Goal: Information Seeking & Learning: Learn about a topic

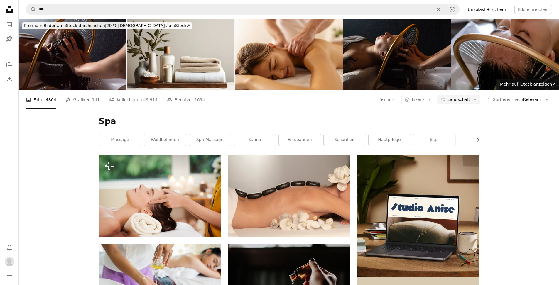
scroll to position [2341, 0]
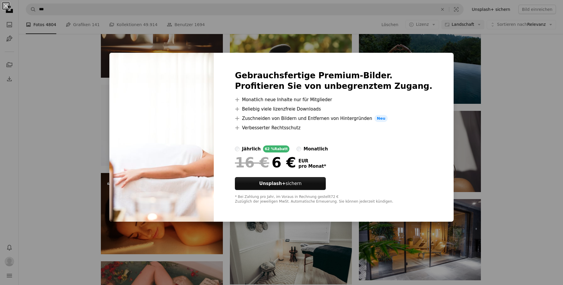
click at [519, 149] on div "An X shape Gebrauchsfertige Premium-Bilder. Profitieren Sie von unbegrenztem Zu…" at bounding box center [281, 142] width 563 height 285
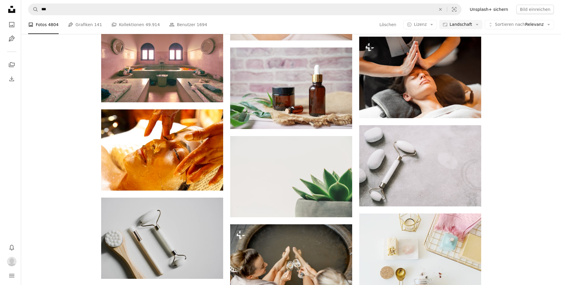
scroll to position [2853, 0]
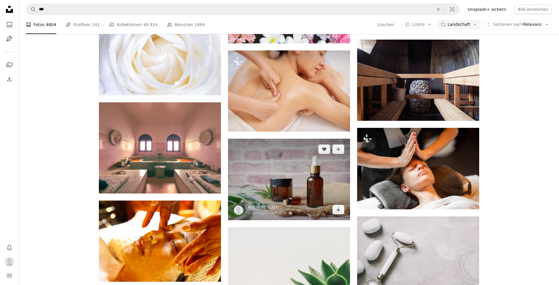
click at [294, 169] on img at bounding box center [289, 180] width 122 height 82
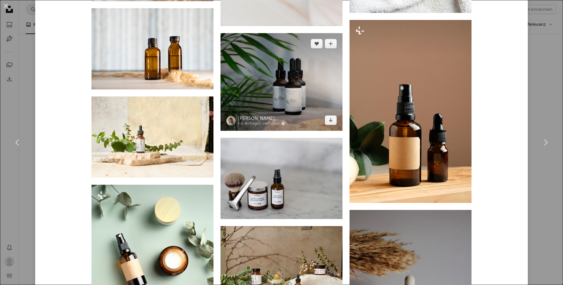
scroll to position [1284, 0]
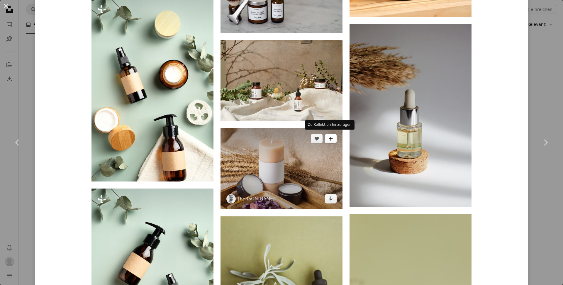
click at [325, 136] on button "A plus sign" at bounding box center [331, 138] width 12 height 9
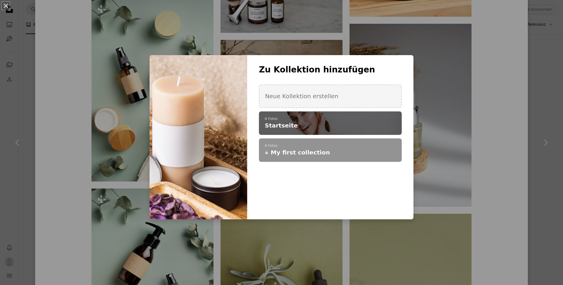
click at [276, 124] on span "Startseite" at bounding box center [281, 125] width 33 height 8
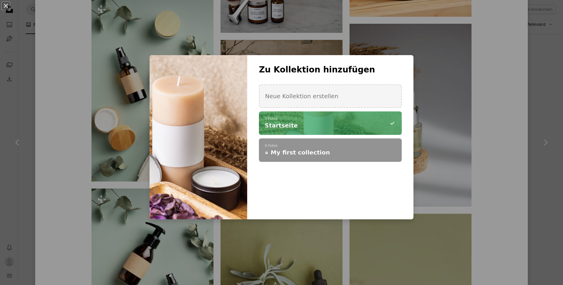
click at [546, 155] on div "An X shape Zu Kollektion hinzufügen Neue Kollektion erstellen A checkmark A min…" at bounding box center [281, 142] width 563 height 285
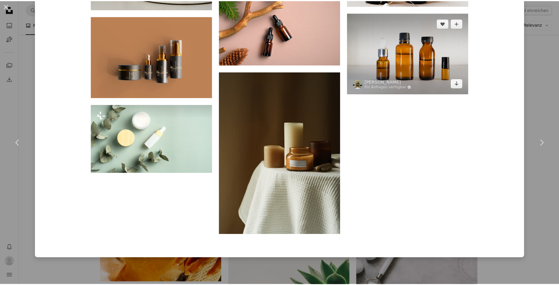
scroll to position [3002, 0]
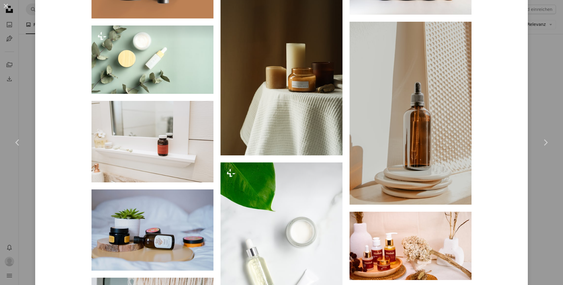
click at [550, 65] on div "An X shape Chevron left Chevron right [PERSON_NAME] Für Anfragen verfügbar A ch…" at bounding box center [281, 142] width 563 height 285
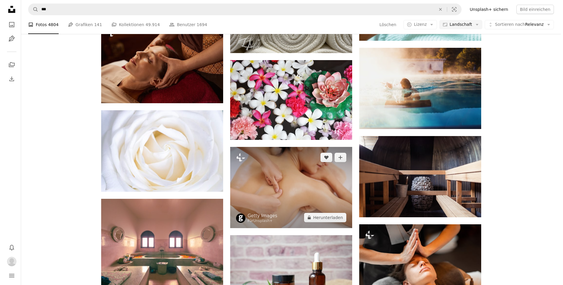
scroll to position [2825, 0]
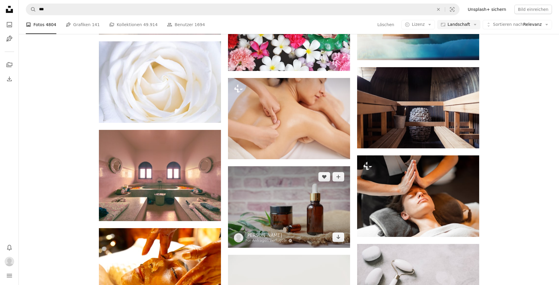
click at [294, 206] on img at bounding box center [289, 207] width 122 height 82
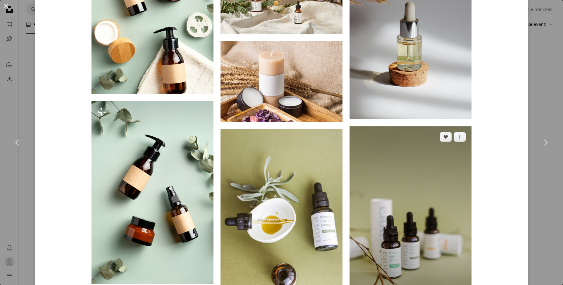
scroll to position [1373, 0]
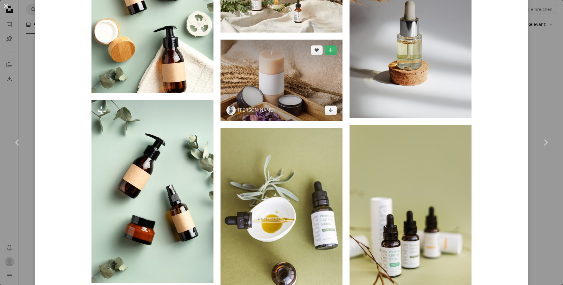
click at [277, 105] on img at bounding box center [282, 80] width 122 height 81
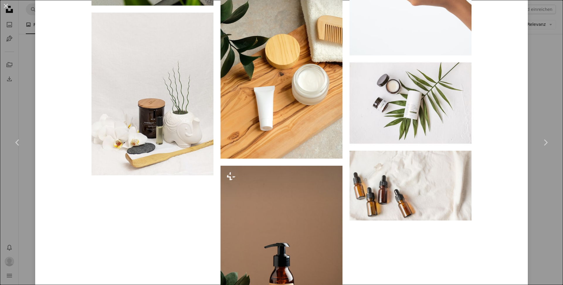
scroll to position [2707, 0]
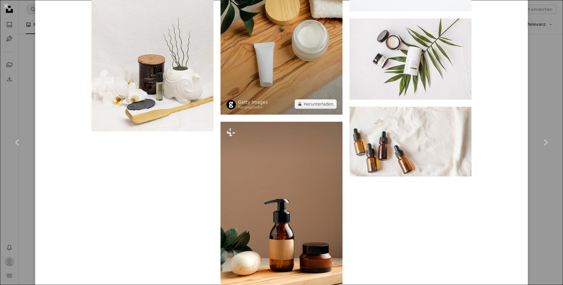
click at [282, 51] on img at bounding box center [282, 23] width 122 height 183
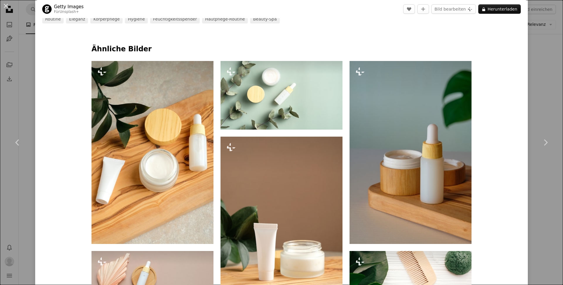
scroll to position [243, 0]
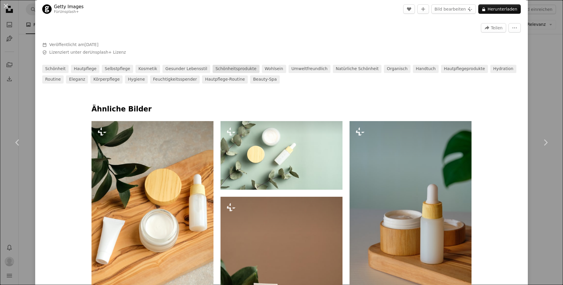
click at [224, 69] on link "Schönheitsprodukte" at bounding box center [236, 69] width 47 height 8
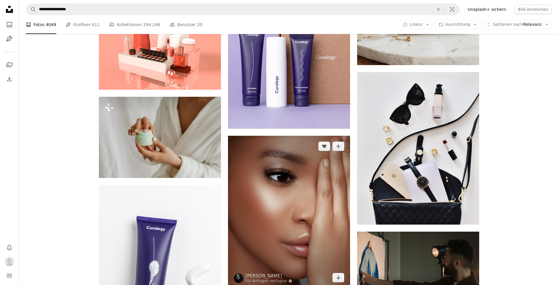
scroll to position [2644, 0]
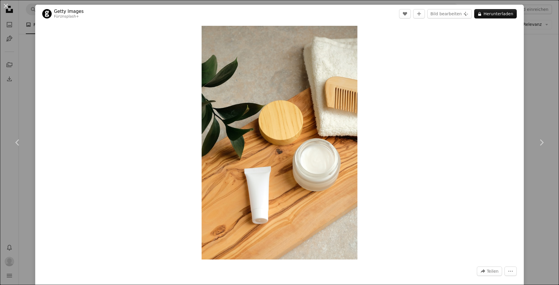
scroll to position [2825, 0]
click at [18, 43] on div "An X shape Chevron left Chevron right Getty Images Für Unsplash+ A heart A plus…" at bounding box center [281, 142] width 563 height 285
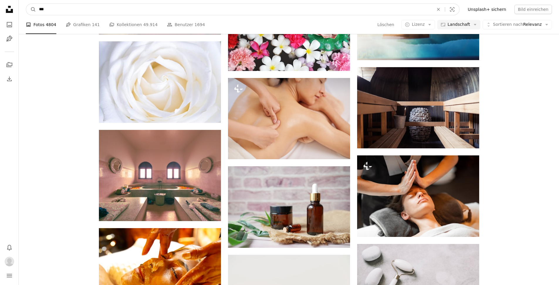
click at [52, 13] on input "***" at bounding box center [234, 9] width 396 height 11
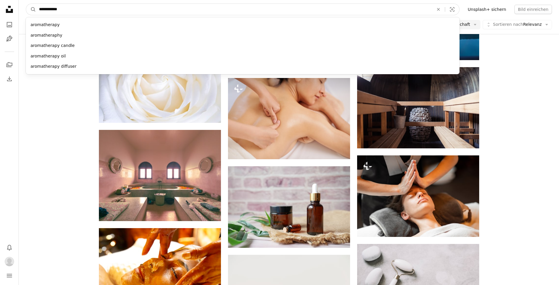
type input "**********"
click at [31, 9] on button "A magnifying glass" at bounding box center [31, 9] width 10 height 11
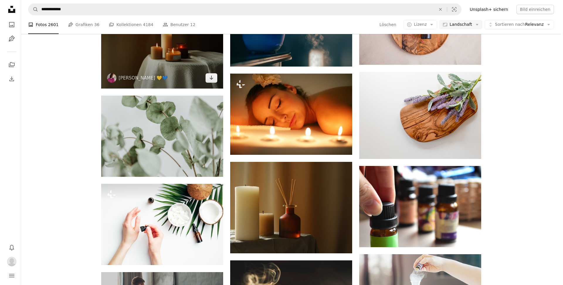
scroll to position [683, 0]
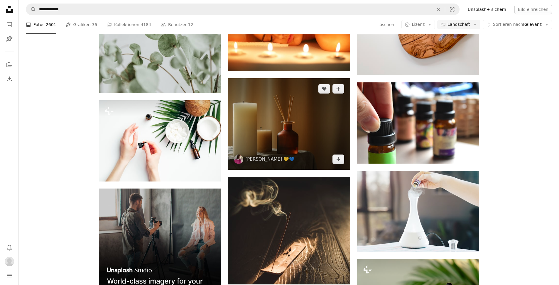
click at [281, 130] on img at bounding box center [289, 123] width 122 height 91
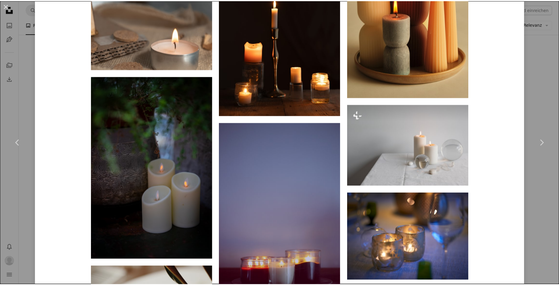
scroll to position [1670, 0]
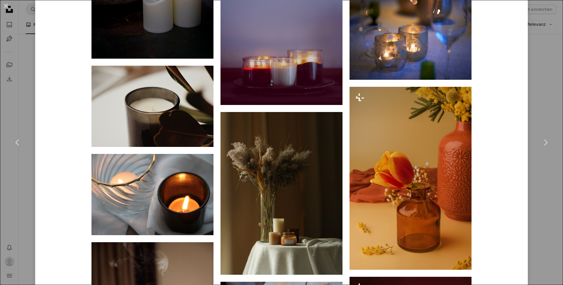
click at [31, 74] on div "An X shape Chevron left Chevron right [PERSON_NAME] 💛💙 mary_skr A heart A plus …" at bounding box center [281, 142] width 563 height 285
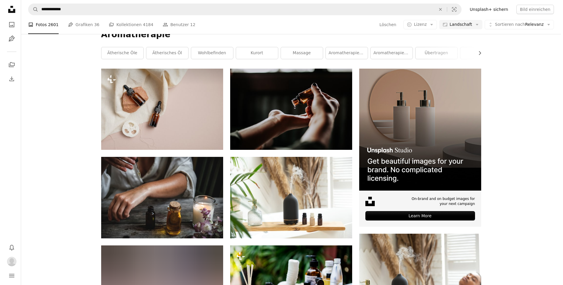
scroll to position [182, 0]
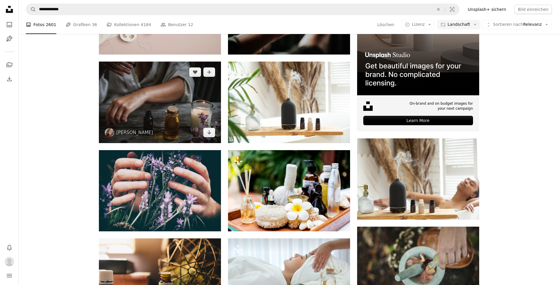
click at [183, 109] on img at bounding box center [160, 102] width 122 height 81
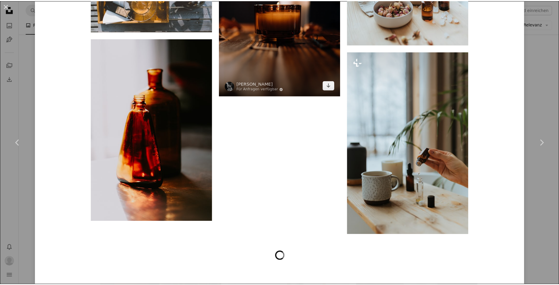
scroll to position [1386, 0]
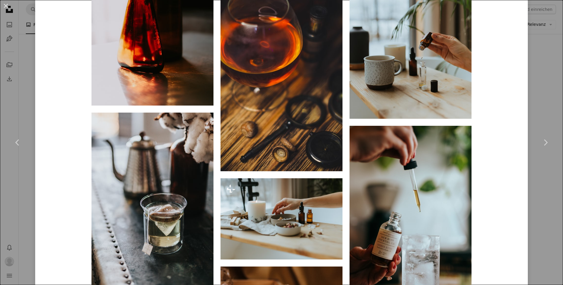
click at [25, 84] on div "An X shape Chevron left Chevron right [PERSON_NAME] primal_harmony A heart A pl…" at bounding box center [281, 142] width 563 height 285
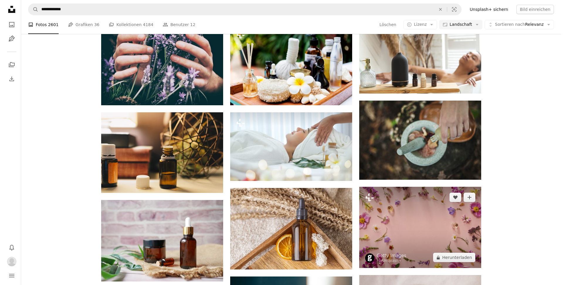
scroll to position [368, 0]
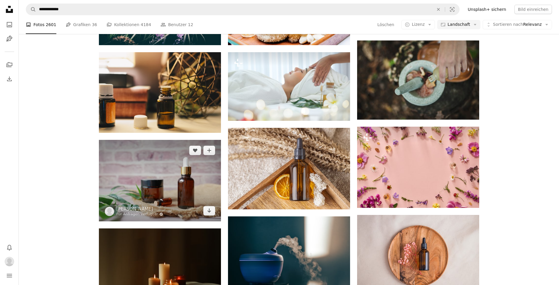
click at [116, 178] on img at bounding box center [160, 181] width 122 height 82
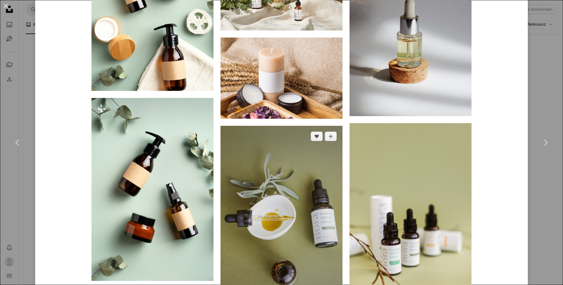
scroll to position [1376, 0]
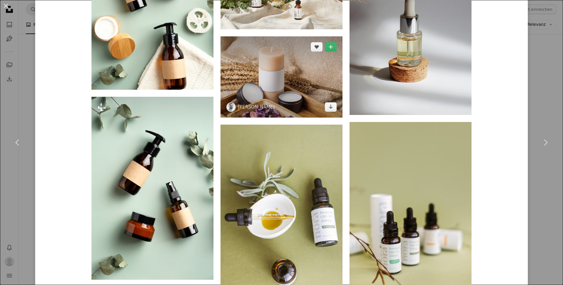
click at [270, 84] on img at bounding box center [282, 76] width 122 height 81
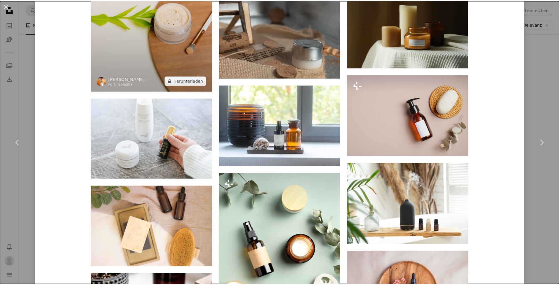
scroll to position [950, 0]
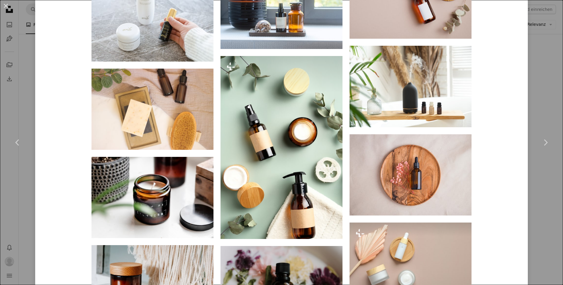
click at [18, 96] on div "An X shape Chevron left Chevron right [PERSON_NAME] andrzejgdula A heart A plus…" at bounding box center [281, 142] width 563 height 285
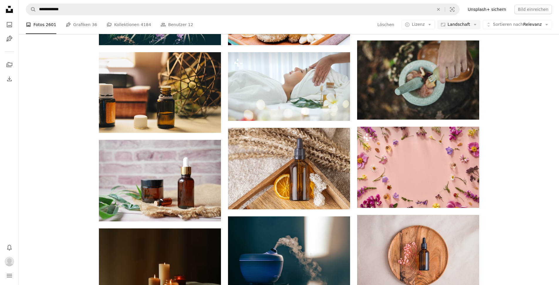
click at [18, 96] on nav "Unsplash logo Unsplash-Startseite A photo Pen Tool A stack of folders Download …" at bounding box center [9, 142] width 19 height 285
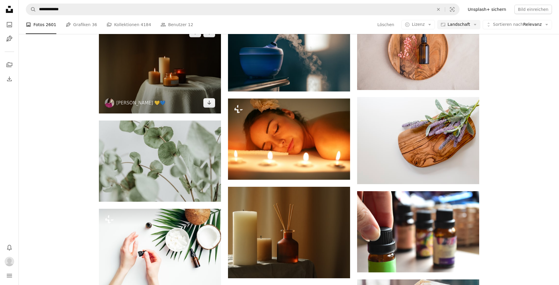
scroll to position [631, 0]
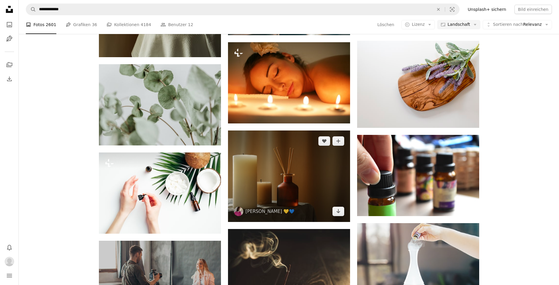
click at [282, 180] on img at bounding box center [289, 175] width 122 height 91
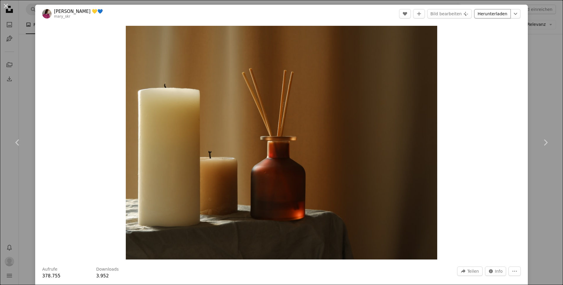
click at [481, 14] on link "Herunterladen" at bounding box center [492, 13] width 37 height 9
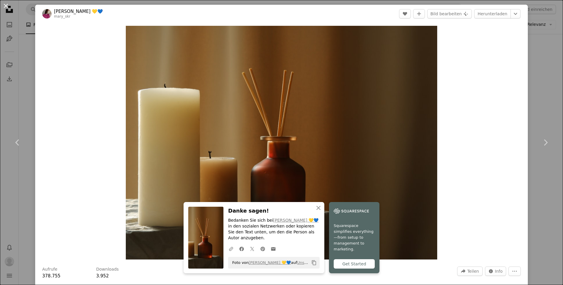
click at [4, 5] on button "An X shape" at bounding box center [5, 5] width 7 height 7
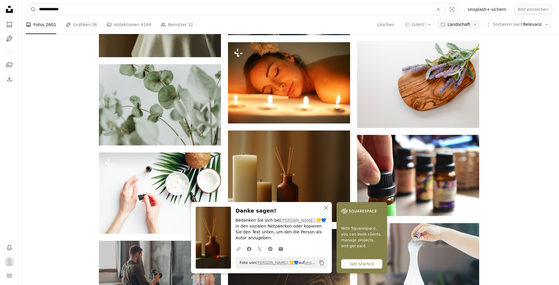
click at [57, 6] on input "**********" at bounding box center [234, 9] width 396 height 11
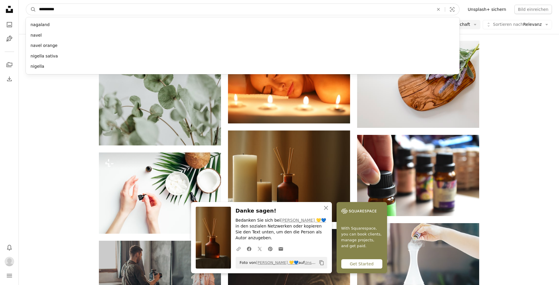
type input "**********"
click at [31, 9] on button "A magnifying glass" at bounding box center [31, 9] width 10 height 11
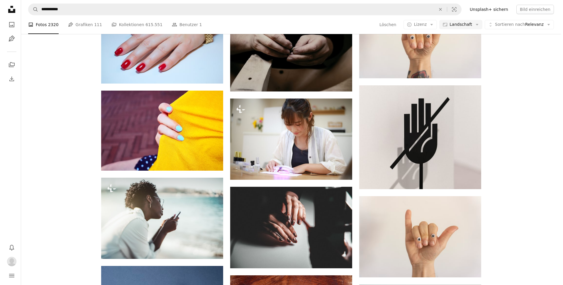
scroll to position [1636, 0]
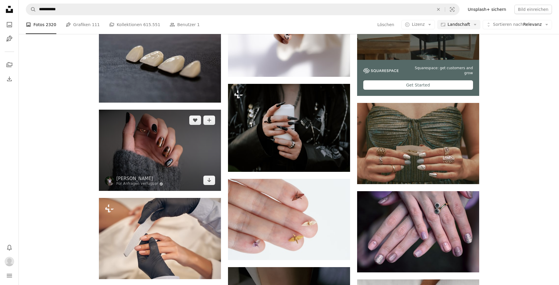
click at [172, 136] on img at bounding box center [160, 150] width 122 height 81
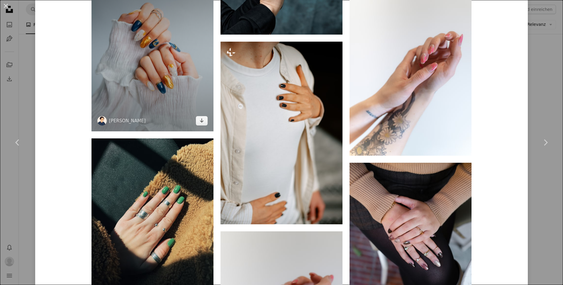
scroll to position [1422, 0]
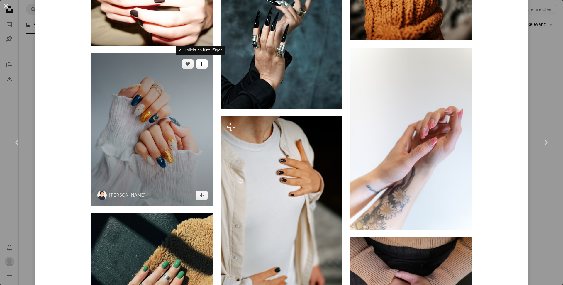
click at [203, 59] on button "A plus sign" at bounding box center [202, 63] width 12 height 9
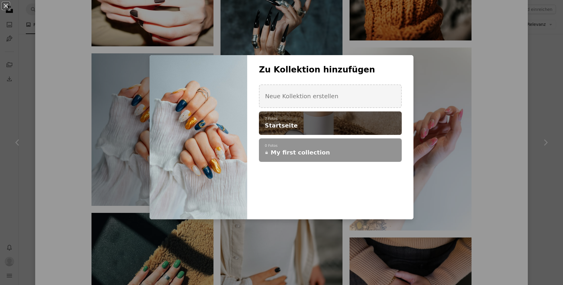
click at [306, 125] on h4 "Startseite" at bounding box center [327, 125] width 125 height 8
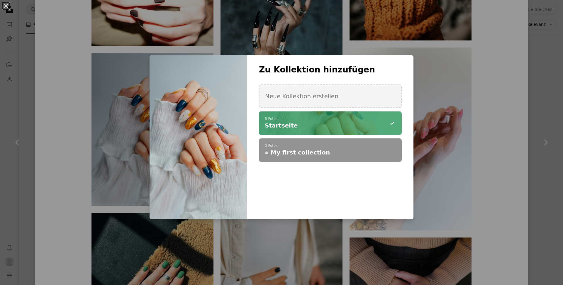
click at [471, 162] on div "An X shape Zu Kollektion hinzufügen Neue Kollektion erstellen A checkmark A min…" at bounding box center [281, 142] width 563 height 285
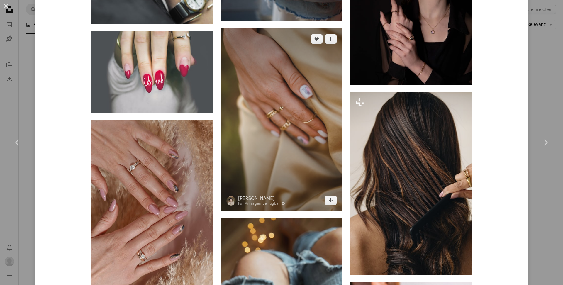
scroll to position [5226, 0]
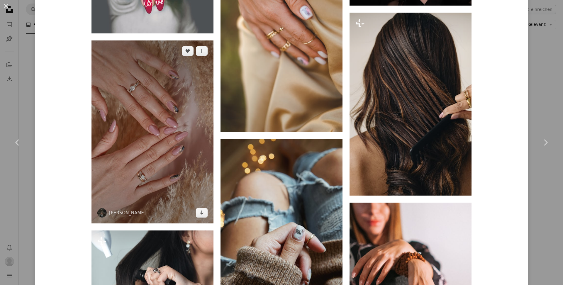
click at [137, 175] on img at bounding box center [152, 131] width 122 height 183
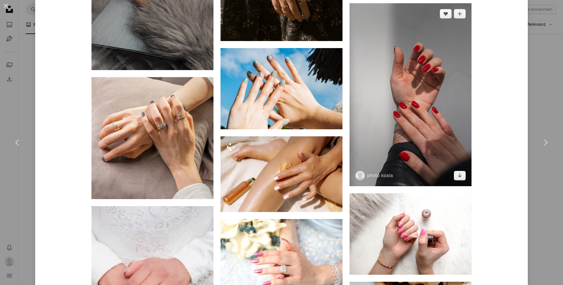
scroll to position [2910, 0]
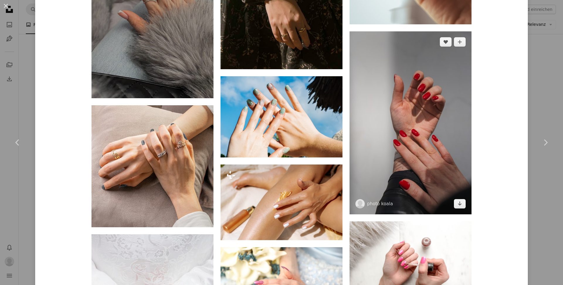
click at [396, 123] on img at bounding box center [411, 122] width 122 height 183
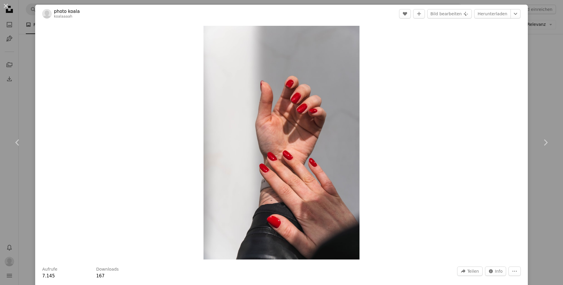
click at [528, 48] on div "An X shape Chevron left Chevron right photo koala koalaaaah A heart A plus sign…" at bounding box center [281, 142] width 563 height 285
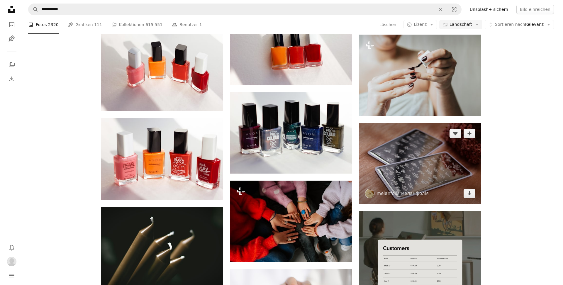
scroll to position [1587, 0]
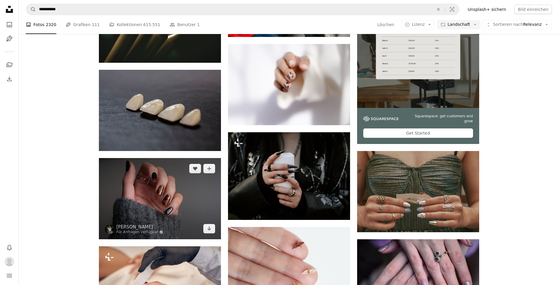
click at [143, 188] on img at bounding box center [160, 198] width 122 height 81
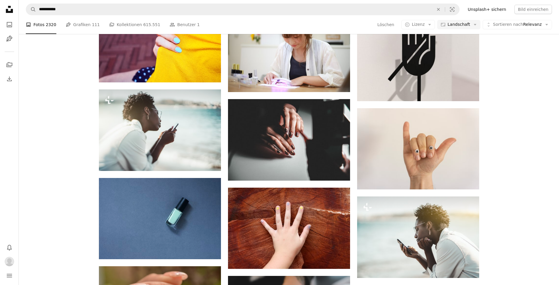
scroll to position [1721, 0]
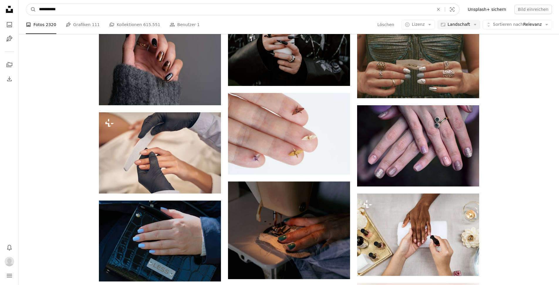
click at [170, 13] on input "**********" at bounding box center [234, 9] width 396 height 11
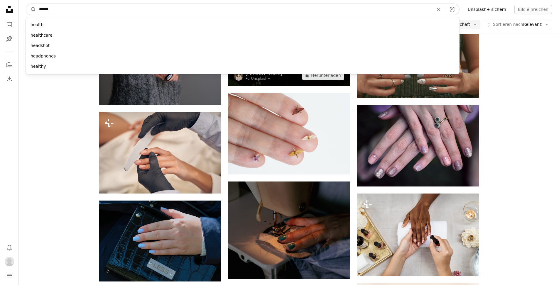
type input "*******"
click at [31, 9] on button "A magnifying glass" at bounding box center [31, 9] width 10 height 11
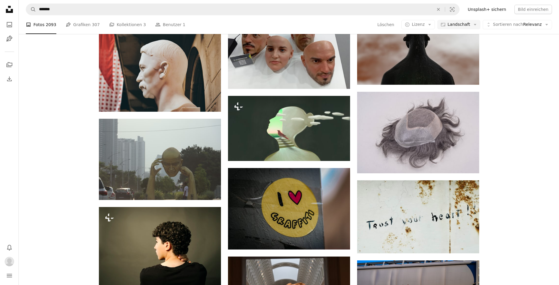
scroll to position [345, 0]
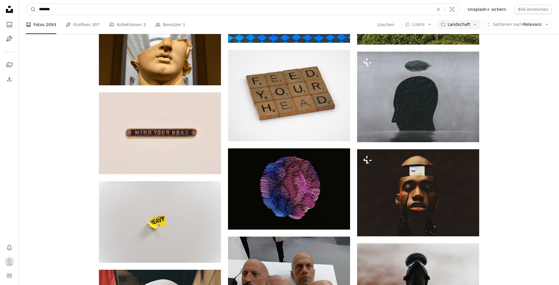
click at [100, 10] on input "*******" at bounding box center [234, 9] width 396 height 11
paste input "********"
type input "**********"
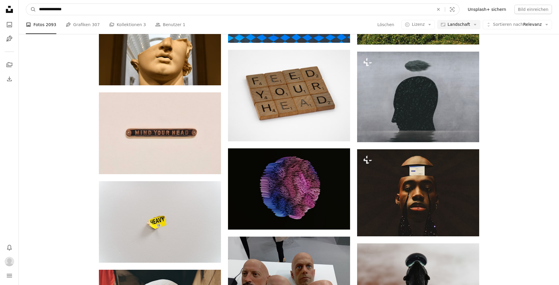
click at [31, 9] on button "A magnifying glass" at bounding box center [31, 9] width 10 height 11
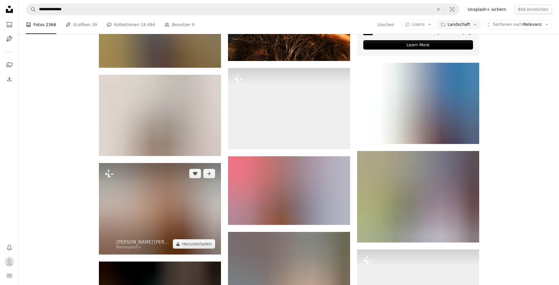
scroll to position [445, 0]
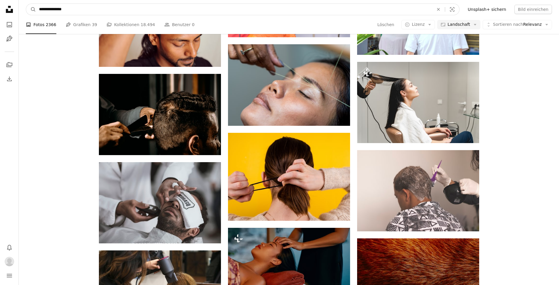
click at [114, 5] on input "**********" at bounding box center [234, 9] width 396 height 11
type input "**********"
click at [31, 9] on button "A magnifying glass" at bounding box center [31, 9] width 10 height 11
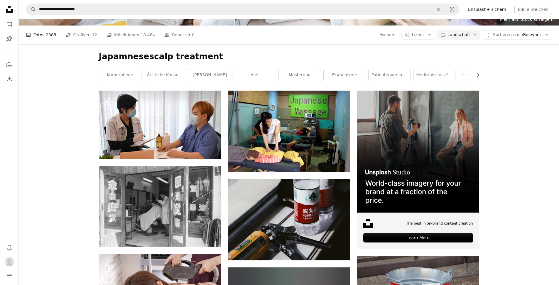
scroll to position [245, 0]
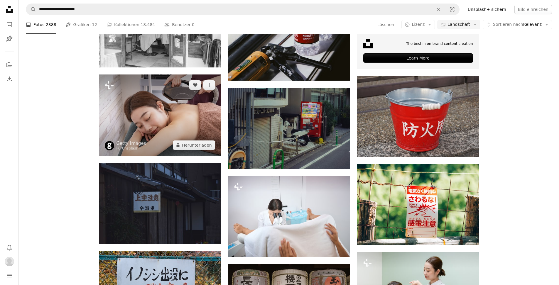
click at [133, 108] on img at bounding box center [160, 114] width 122 height 81
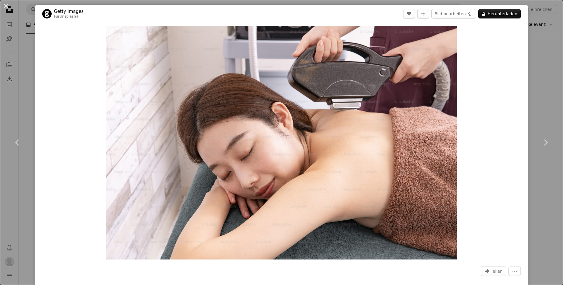
click at [21, 43] on div "An X shape Chevron left Chevron right Getty Images Für Unsplash+ A heart A plus…" at bounding box center [281, 142] width 563 height 285
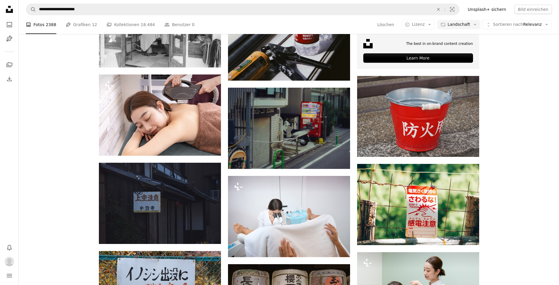
scroll to position [28, 0]
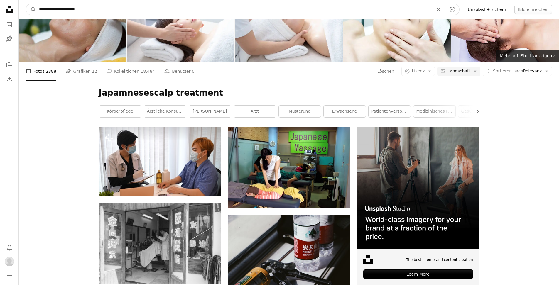
click at [73, 13] on input "**********" at bounding box center [234, 9] width 396 height 11
click at [73, 11] on input "**********" at bounding box center [234, 9] width 396 height 11
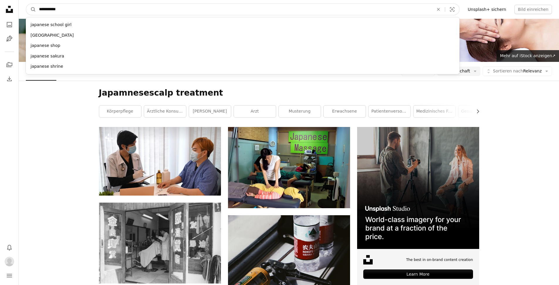
type input "**********"
click at [31, 9] on button "A magnifying glass" at bounding box center [31, 9] width 10 height 11
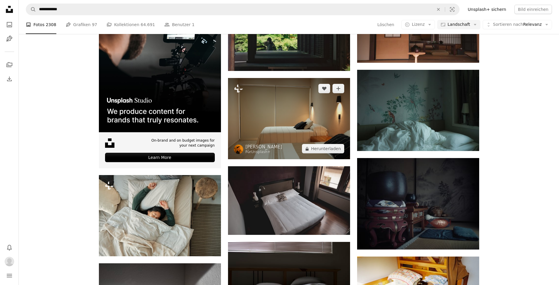
scroll to position [882, 0]
